Goal: Task Accomplishment & Management: Complete application form

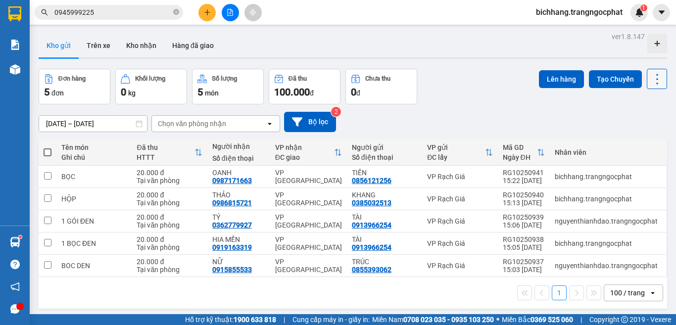
click at [651, 83] on icon at bounding box center [658, 79] width 14 height 14
click at [633, 145] on span "Làm mới" at bounding box center [634, 142] width 27 height 10
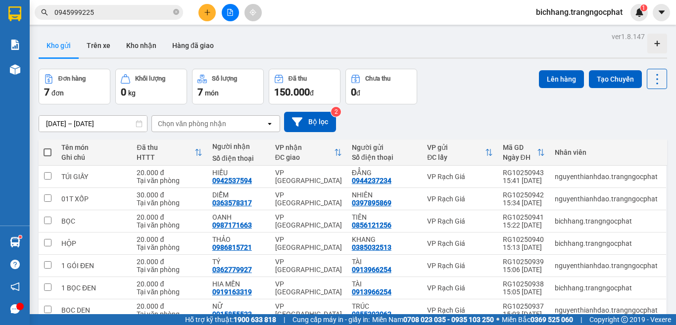
scroll to position [48, 0]
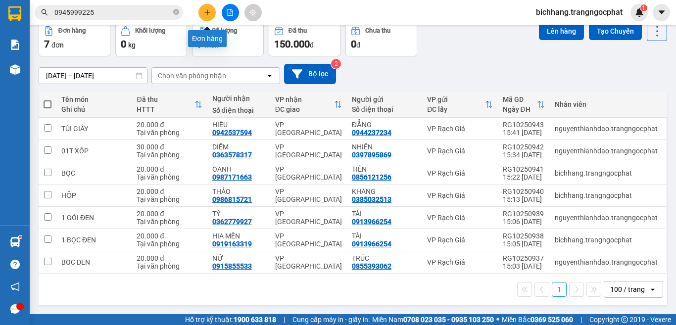
click at [205, 15] on icon "plus" at bounding box center [207, 12] width 7 height 7
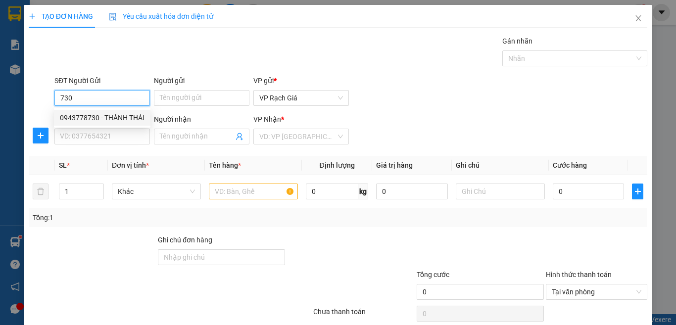
click at [102, 115] on div "0943778730 - THÀNH THÁI" at bounding box center [102, 117] width 85 height 11
type input "0943778730"
type input "THÀNH THÁI"
type input "0365542558"
type input "NGOAN"
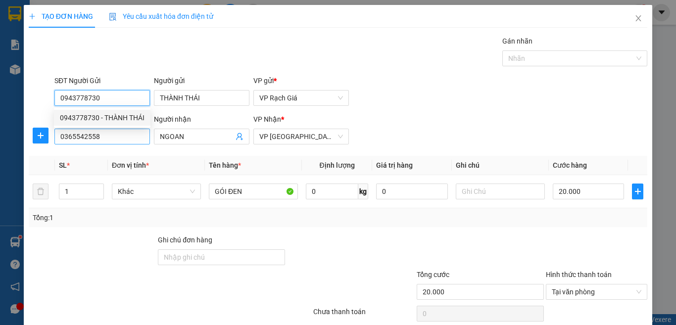
type input "20.000"
type input "0943778730"
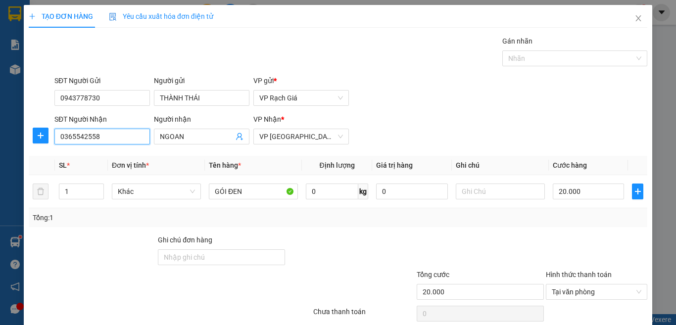
click at [130, 140] on input "0365542558" at bounding box center [102, 137] width 96 height 16
type input "0949008004"
click at [99, 157] on div "0949008004 - QUỐC HOA" at bounding box center [101, 156] width 82 height 11
type input "QUỐC HOA"
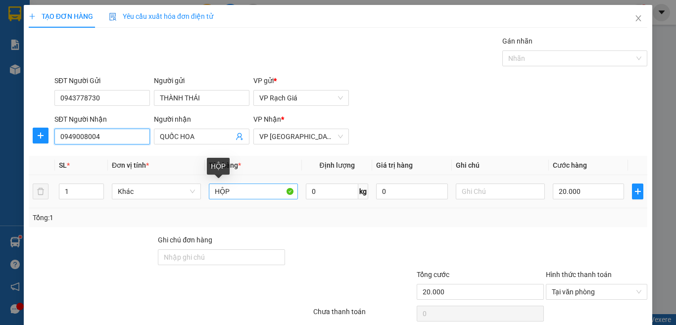
type input "0949008004"
click at [269, 195] on input "HỘP" at bounding box center [253, 192] width 89 height 16
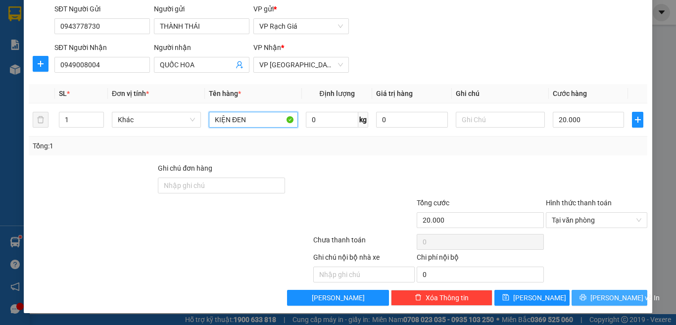
type input "KIỆN ĐEN"
click at [597, 298] on span "[PERSON_NAME] và In" at bounding box center [625, 298] width 69 height 11
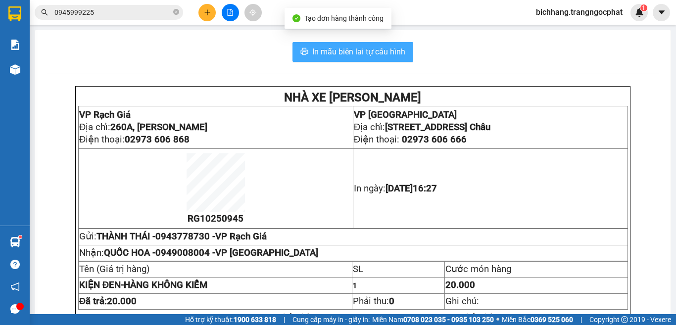
click at [386, 48] on span "In mẫu biên lai tự cấu hình" at bounding box center [358, 52] width 93 height 12
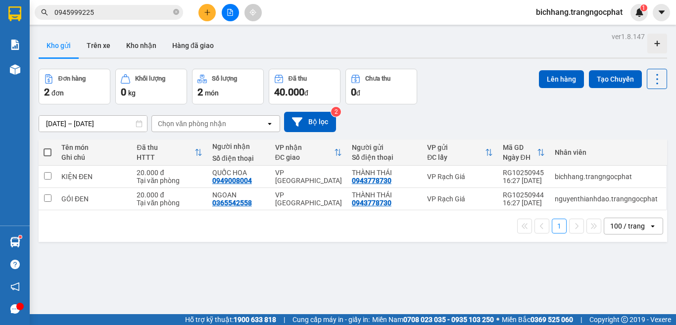
click at [206, 10] on button at bounding box center [207, 12] width 17 height 17
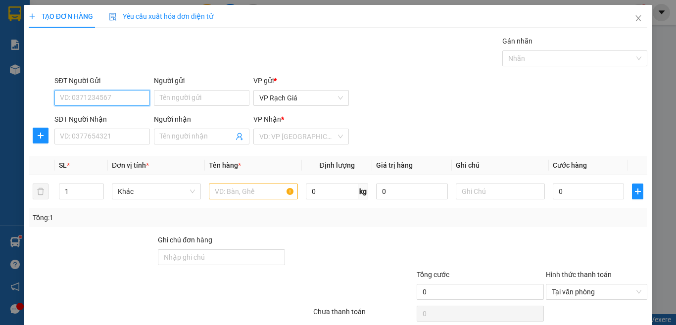
click at [109, 95] on input "SĐT Người Gửi" at bounding box center [102, 98] width 96 height 16
type input "7"
click at [109, 122] on div "0947923445 - 6 VỊ" at bounding box center [101, 117] width 82 height 11
type input "0947923445"
type input "6 VỊ"
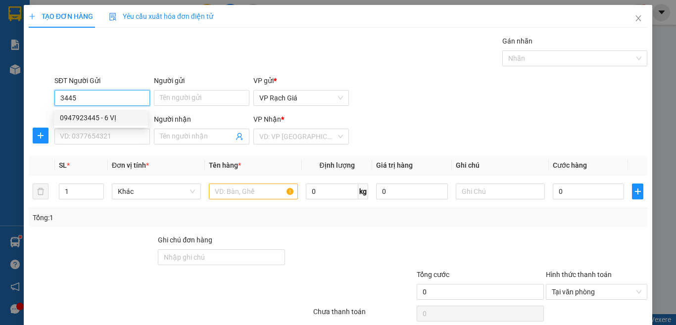
type input "0976400149"
type input "BẢO KHƯƠNG"
type input "20.000"
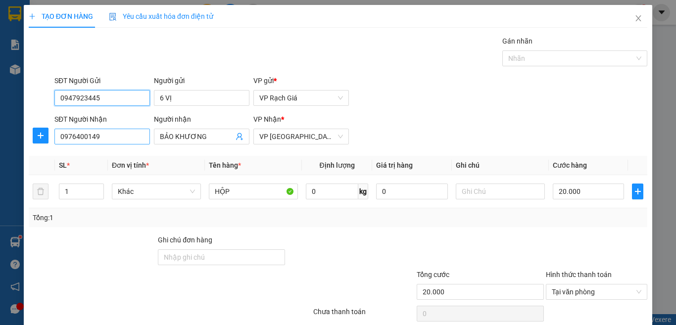
type input "0947923445"
click at [121, 140] on input "0976400149" at bounding box center [102, 137] width 96 height 16
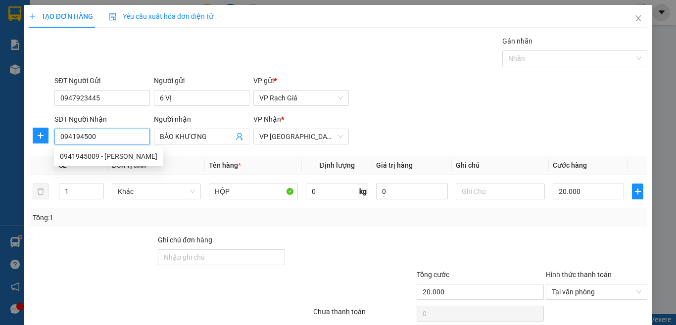
type input "0941945009"
click at [120, 153] on div "0941945009 - [PERSON_NAME]" at bounding box center [109, 156] width 98 height 11
type input "MINH GIÀU"
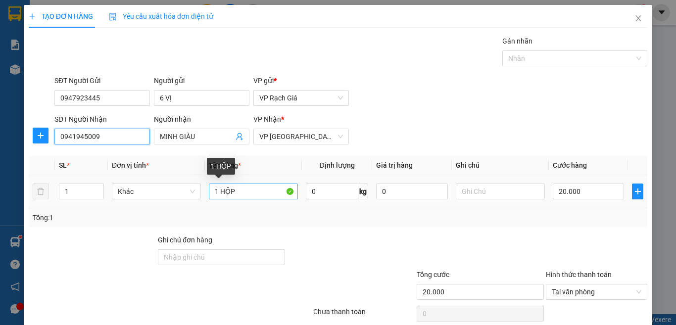
type input "0941945009"
click at [259, 196] on input "1 HỘP" at bounding box center [253, 192] width 89 height 16
type input "1"
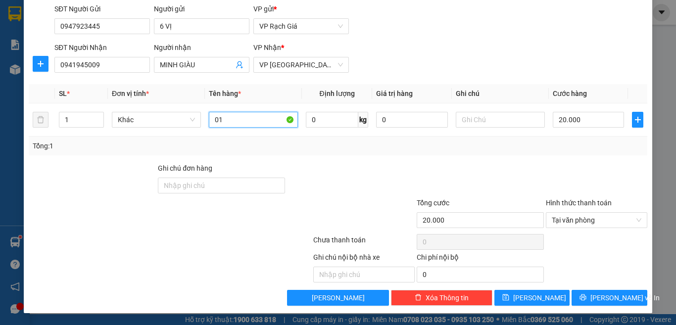
type input "0"
type input "HỘP"
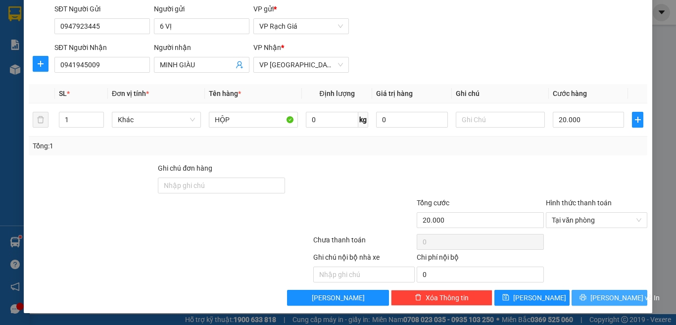
click at [608, 298] on span "[PERSON_NAME] và In" at bounding box center [625, 298] width 69 height 11
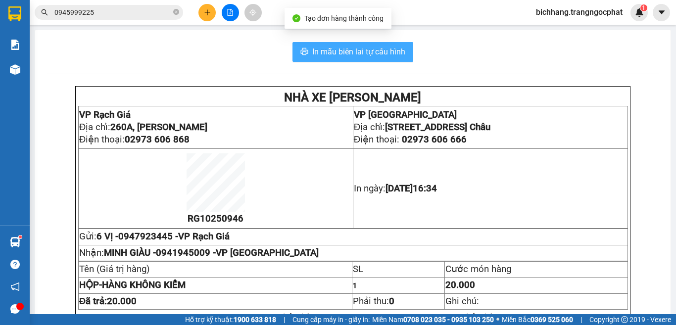
click at [352, 50] on span "In mẫu biên lai tự cấu hình" at bounding box center [358, 52] width 93 height 12
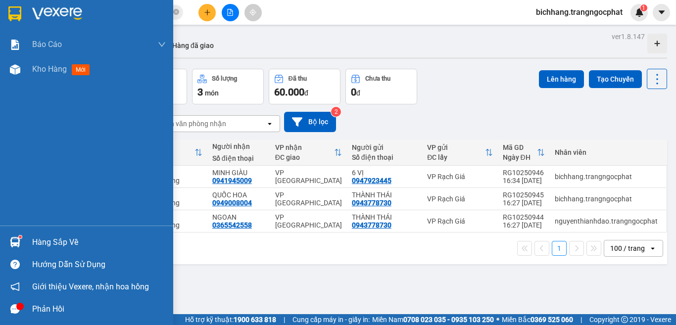
click at [58, 244] on div "Hàng sắp về" at bounding box center [99, 242] width 134 height 15
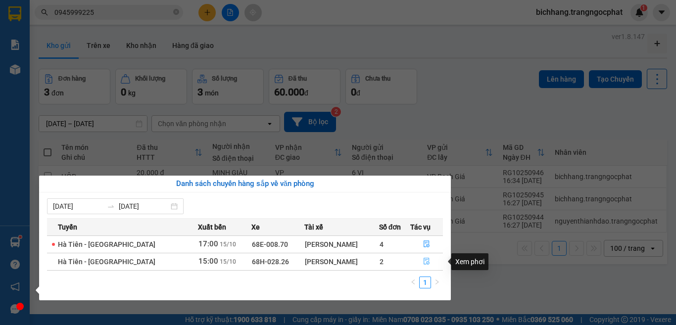
click at [423, 262] on icon "file-done" at bounding box center [426, 261] width 7 height 7
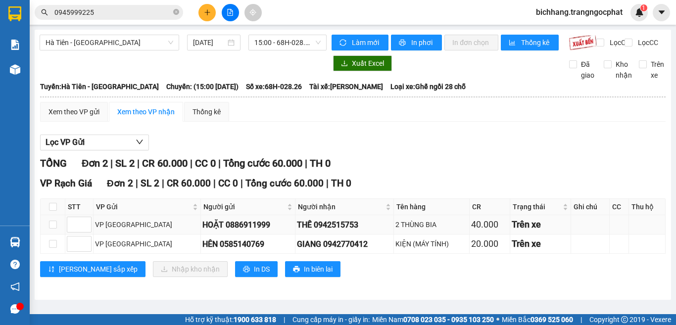
click at [307, 231] on div "THẾ 0942515753" at bounding box center [344, 225] width 95 height 12
copy div "0942515753"
click at [317, 251] on div "GIANG 0942770412" at bounding box center [344, 244] width 95 height 12
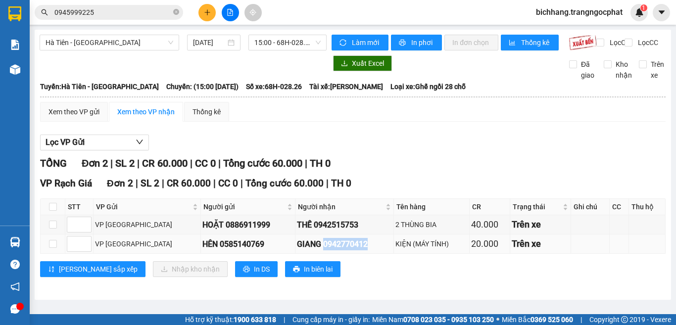
copy div "0942770412"
click at [54, 211] on input "checkbox" at bounding box center [53, 207] width 8 height 8
checkbox input "true"
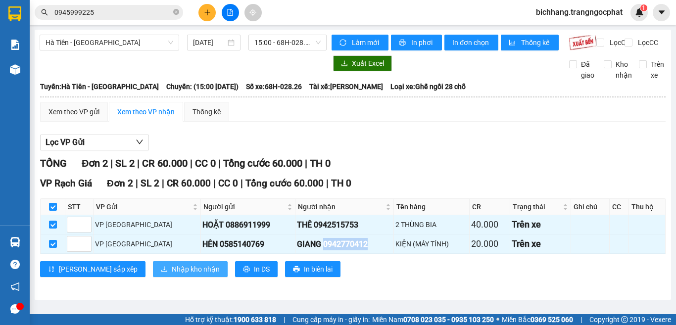
click at [172, 275] on span "Nhập kho nhận" at bounding box center [196, 269] width 48 height 11
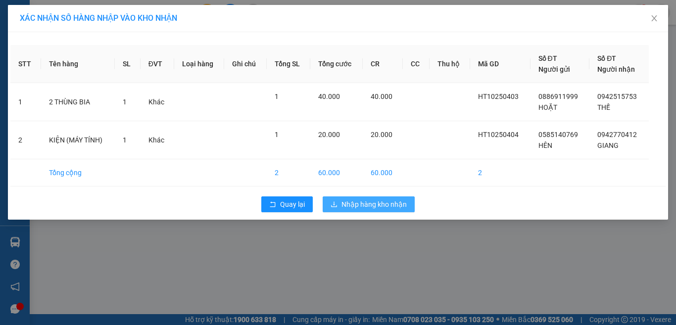
click at [356, 206] on span "Nhập hàng kho nhận" at bounding box center [374, 204] width 65 height 11
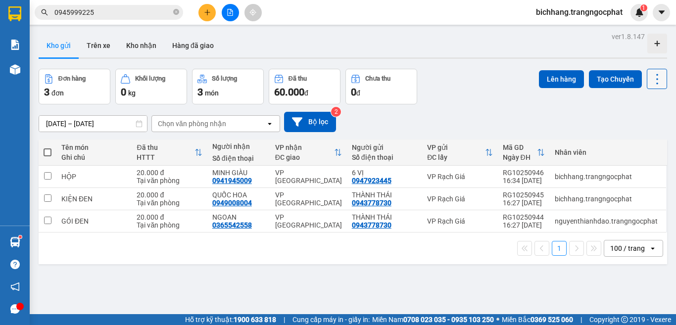
click at [651, 82] on icon at bounding box center [658, 79] width 14 height 14
click at [636, 142] on span "Làm mới" at bounding box center [634, 142] width 27 height 10
